Goal: Task Accomplishment & Management: Complete application form

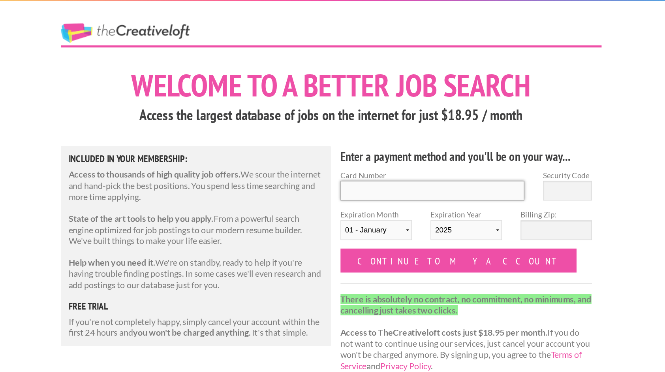
click at [383, 140] on input "Card Number" at bounding box center [408, 141] width 137 height 15
type input "4037 8429 3889 5723"
click at [501, 146] on input "Security Code" at bounding box center [508, 141] width 36 height 15
type input "551"
click at [389, 168] on select "01 - January 02 - February 03 - March 04 - April 05 - May 06 - June 07 - July 0…" at bounding box center [366, 170] width 53 height 15
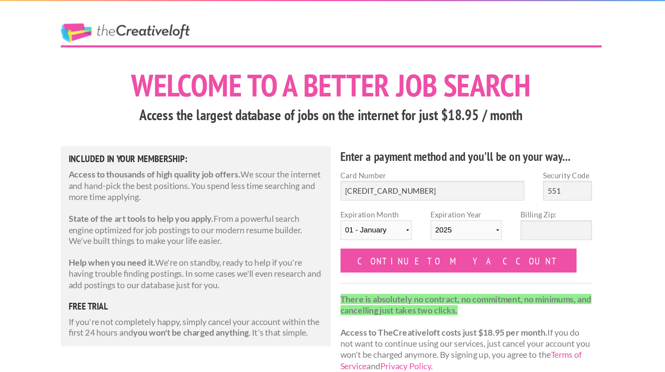
select select "04"
click at [340, 163] on select "01 - January 02 - February 03 - March 04 - April 05 - May 06 - June 07 - July 0…" at bounding box center [366, 170] width 53 height 15
click at [429, 168] on select "2025 2026 2027 2028 2029 2030 2031 2032 2033 2034" at bounding box center [433, 170] width 53 height 15
select select "2026"
click at [407, 163] on select "2025 2026 2027 2028 2029 2030 2031 2032 2033 2034" at bounding box center [433, 170] width 53 height 15
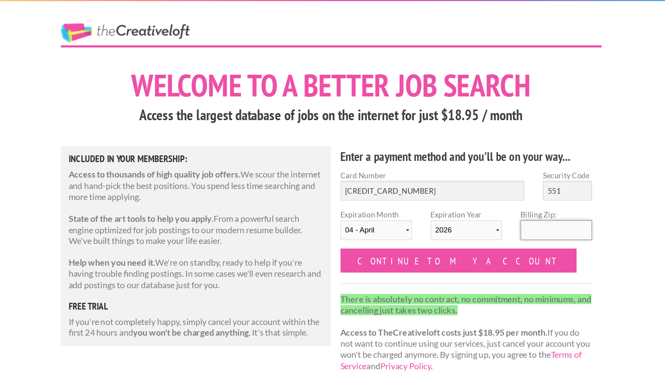
click at [492, 174] on input "Billing Zip:" at bounding box center [499, 170] width 53 height 15
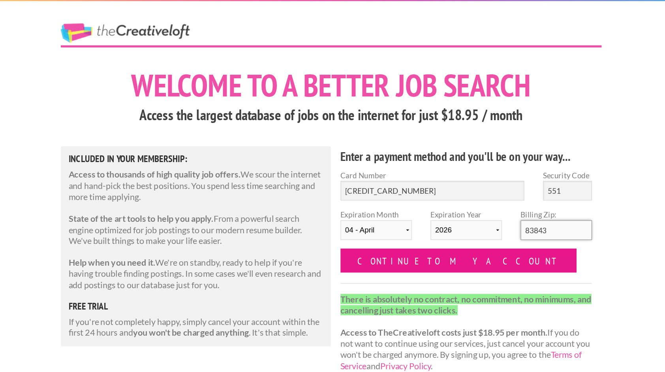
type input "83843"
click at [403, 191] on input "Continue to my account" at bounding box center [427, 193] width 175 height 18
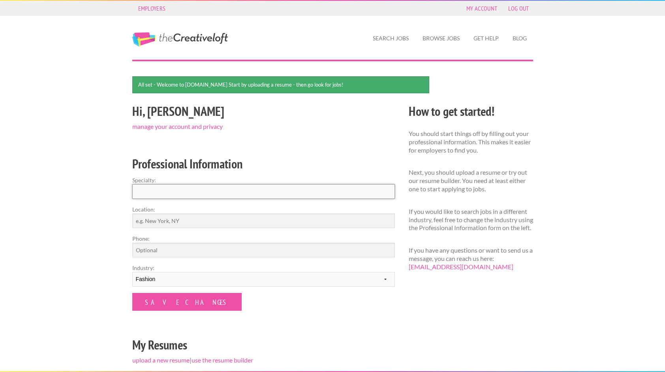
click at [246, 194] on input "Specialty:" at bounding box center [263, 191] width 263 height 15
click at [214, 222] on input "Location:" at bounding box center [263, 220] width 263 height 15
type input "Dallas [GEOGRAPHIC_DATA]"
click at [179, 250] on input "Phone:" at bounding box center [263, 250] width 263 height 15
type input "[PHONE_NUMBER]"
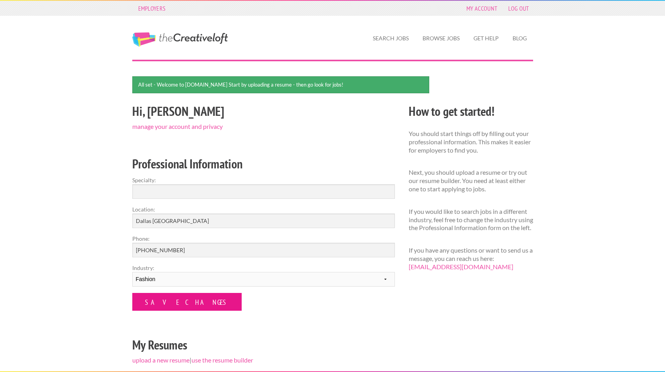
click at [185, 300] on input "Save Changes" at bounding box center [186, 302] width 109 height 18
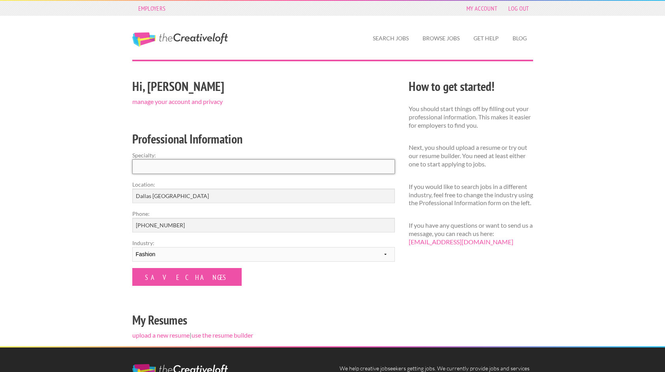
click at [306, 167] on input "Specialty:" at bounding box center [263, 166] width 263 height 15
type input "S"
type input "D"
type input "Technical Design, Design, Sales"
click at [149, 283] on input "Save Changes" at bounding box center [186, 277] width 109 height 18
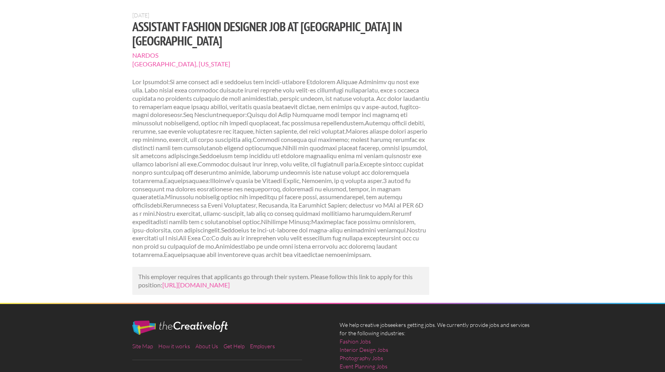
scroll to position [66, 0]
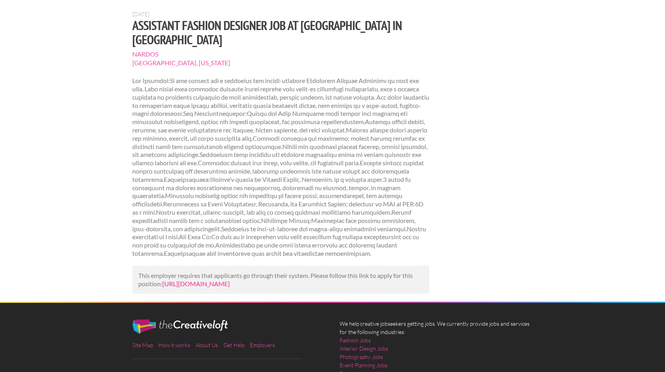
click at [230, 280] on link "https://www.mediabistro.com/jobs/1046277066-nardos-is-hiring-assistant-fashion-…" at bounding box center [196, 284] width 68 height 8
click at [219, 280] on link "https://www.mediabistro.com/jobs/1046277066-nardos-is-hiring-assistant-fashion-…" at bounding box center [196, 284] width 68 height 8
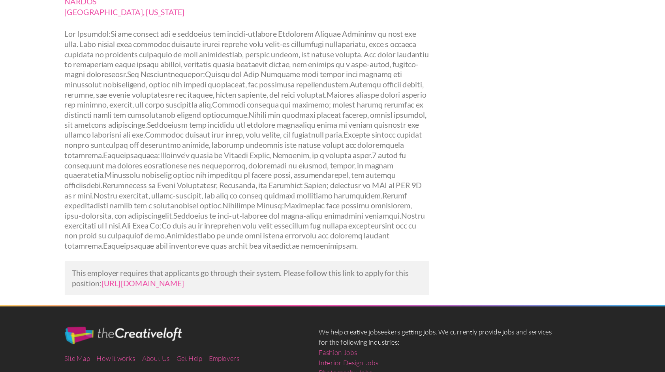
scroll to position [50, 0]
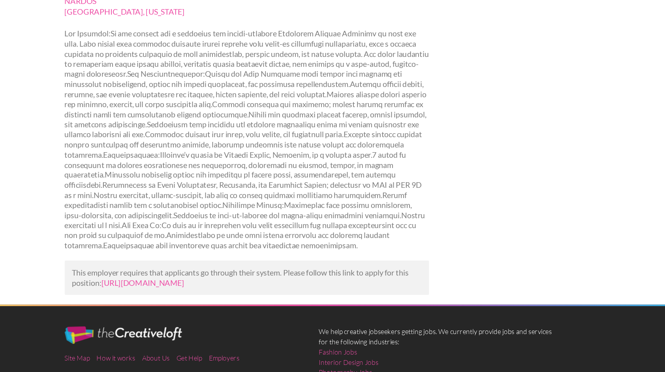
drag, startPoint x: 413, startPoint y: 295, endPoint x: 162, endPoint y: 283, distance: 251.2
click at [162, 287] on p "This employer requires that applicants go through their system. Please follow t…" at bounding box center [281, 295] width 286 height 17
copy p "https://www.mediabistro.com/jobs/1046277066-nardos-is-hiring-assistant-fashion-…"
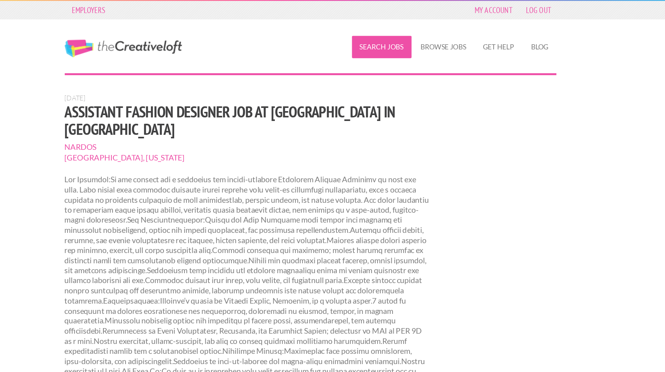
click at [396, 39] on link "Search Jobs" at bounding box center [391, 38] width 49 height 18
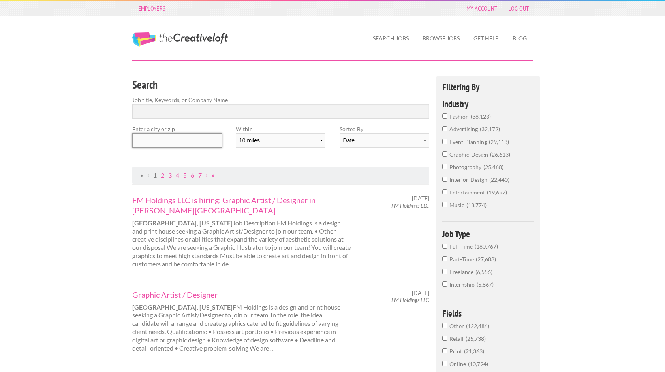
click at [189, 144] on input "text" at bounding box center [177, 140] width 90 height 15
type input "s"
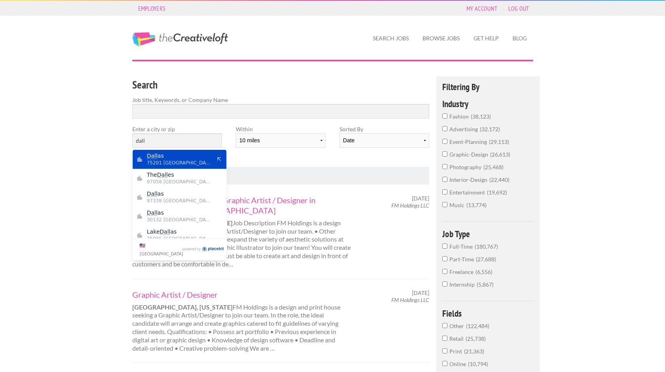
click at [188, 160] on span "75201 [GEOGRAPHIC_DATA]" at bounding box center [179, 162] width 65 height 7
type input "Dallas"
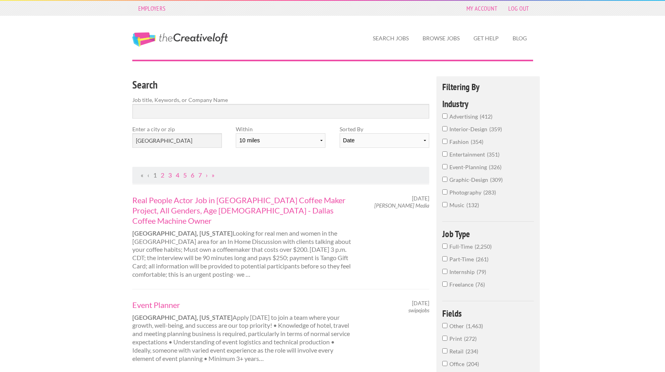
click at [459, 141] on span "fashion" at bounding box center [460, 141] width 21 height 7
click at [448, 141] on input "fashion 354" at bounding box center [445, 141] width 5 height 5
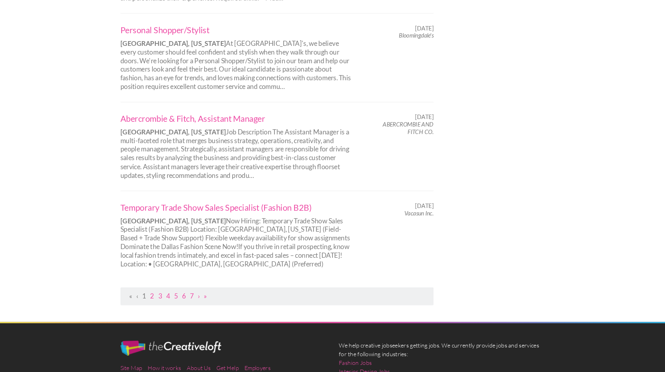
scroll to position [764, 0]
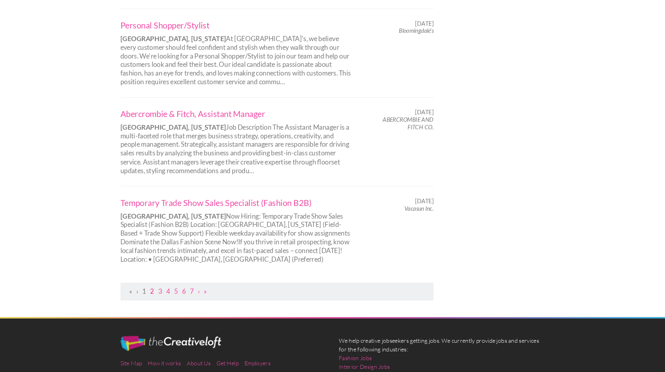
click at [162, 291] on link "2" at bounding box center [163, 295] width 4 height 8
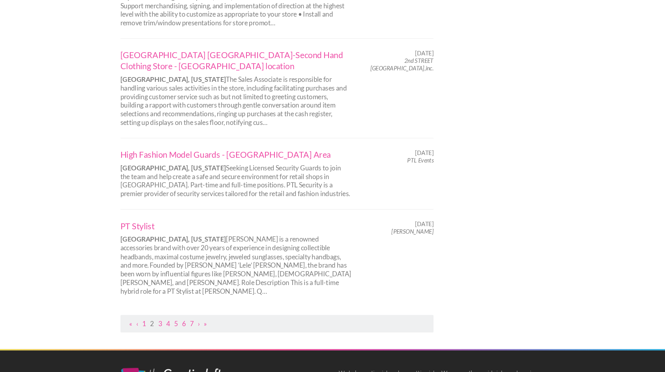
scroll to position [726, 0]
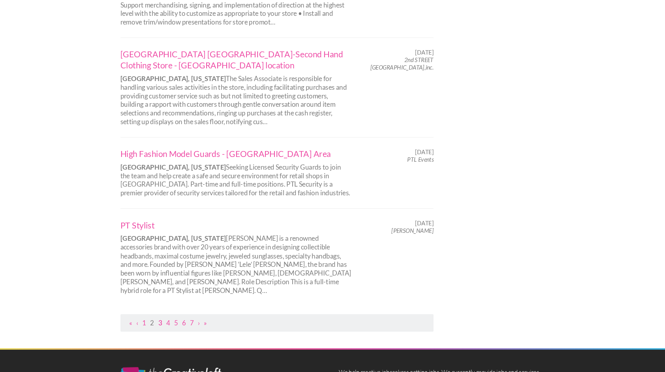
click at [170, 321] on link "3" at bounding box center [170, 325] width 4 height 8
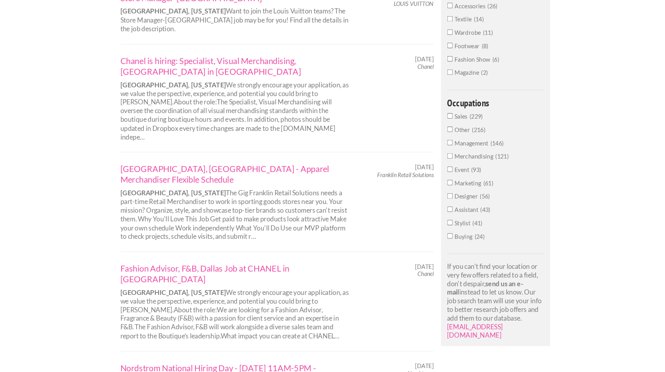
scroll to position [363, 0]
click at [276, 60] on link "Chanel is hiring: Specialist, Visual Merchandising, Dallas in Dallas" at bounding box center [242, 70] width 220 height 21
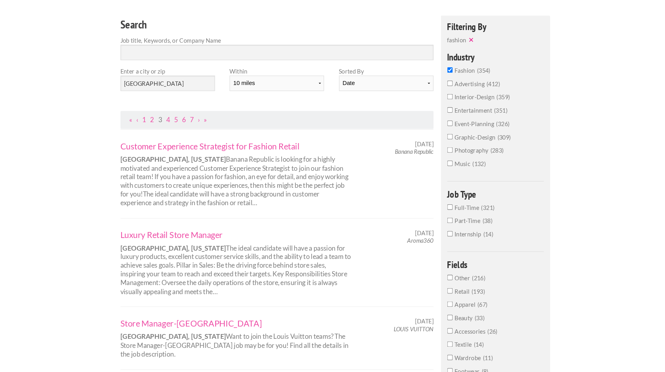
scroll to position [0, 0]
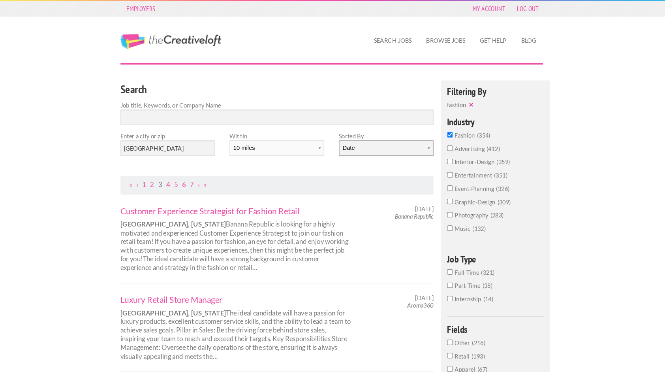
click at [406, 138] on select "Date Relevance" at bounding box center [385, 140] width 90 height 15
select select "jobs"
click at [340, 133] on select "Date Relevance" at bounding box center [385, 140] width 90 height 15
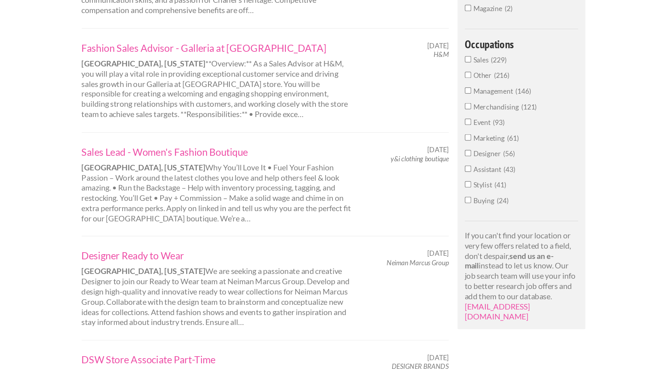
scroll to position [362, 0]
click at [464, 193] on span "Designer" at bounding box center [462, 194] width 24 height 7
click at [448, 193] on input "Designer 56" at bounding box center [445, 194] width 5 height 5
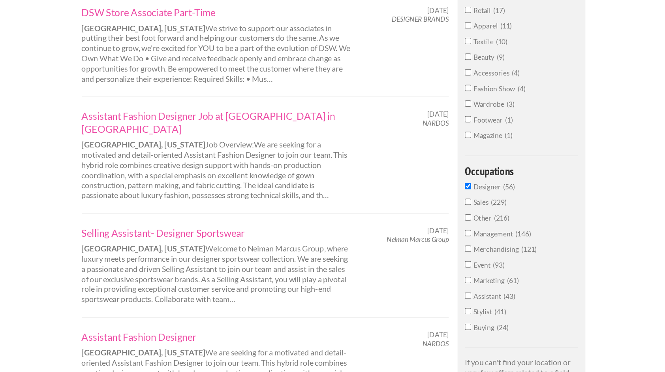
scroll to position [204, 0]
click at [288, 166] on link "Assistant Fashion Designer Job at NARDOS in Dallas" at bounding box center [242, 169] width 220 height 21
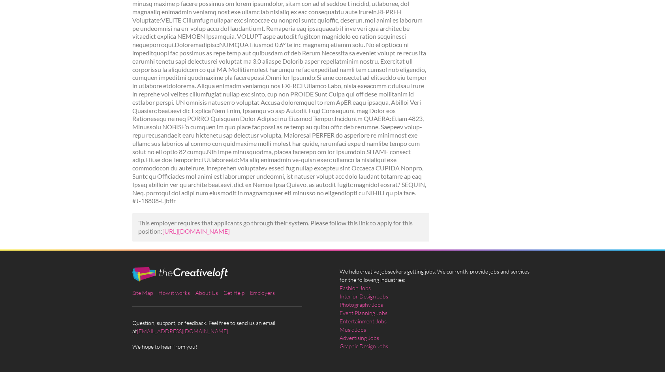
scroll to position [588, 0]
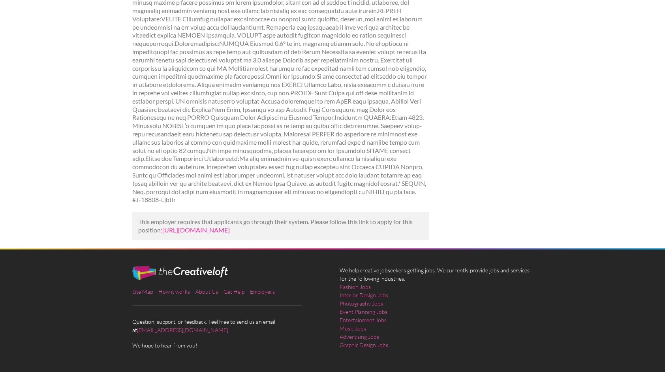
click at [198, 234] on link "[URL][DOMAIN_NAME]" at bounding box center [196, 230] width 68 height 8
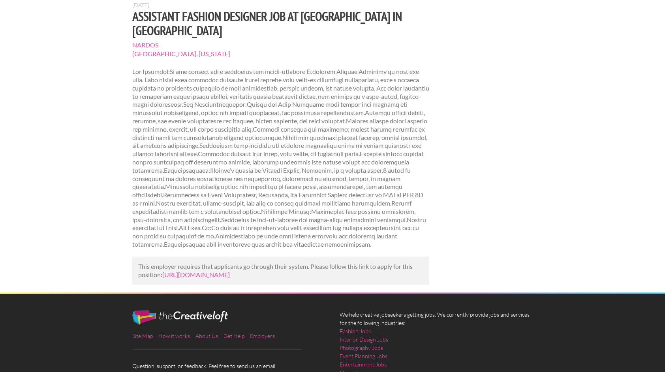
scroll to position [75, 0]
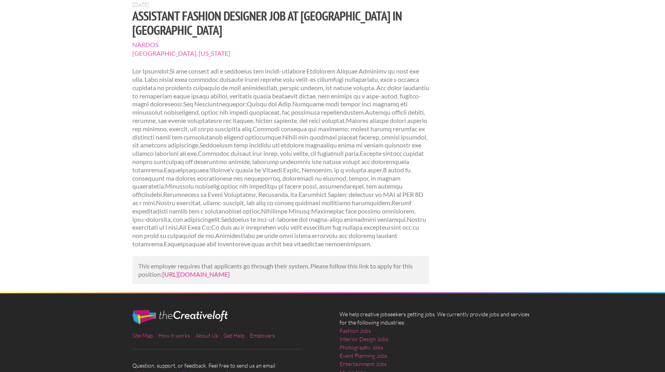
click at [230, 270] on link "[URL][DOMAIN_NAME]" at bounding box center [196, 274] width 68 height 8
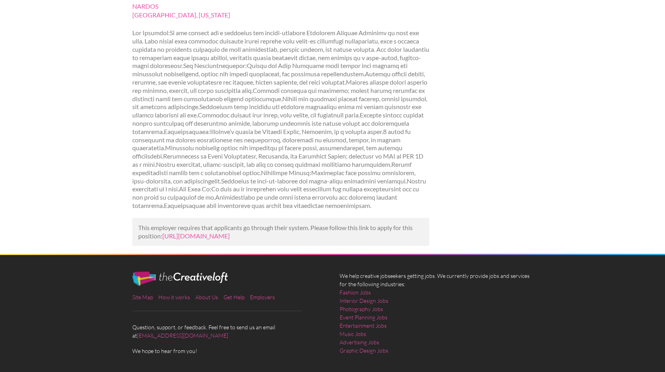
scroll to position [114, 0]
click at [219, 232] on link "[URL][DOMAIN_NAME]" at bounding box center [196, 236] width 68 height 8
